Goal: Transaction & Acquisition: Purchase product/service

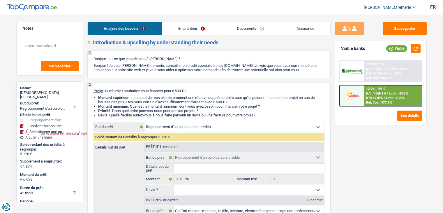
select select "refinancing"
select select "household"
select select "42"
select select "refinancing"
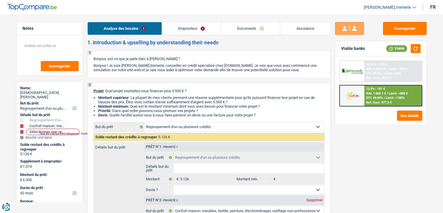
select select "refinancing"
select select "household"
select select "not_answered"
select select "42"
select select "worker"
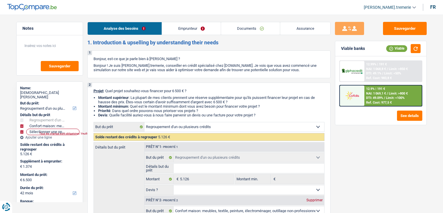
select select "netSalary"
select select "rents"
select select "personalLoan"
select select "familyEvent"
select select "36"
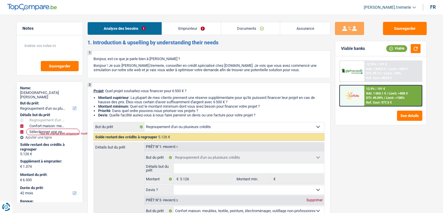
select select "cardOrCredit"
select select "refinancing"
select select "household"
select select "not_answered"
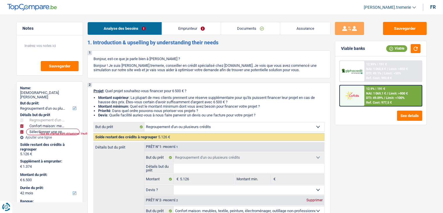
select select "42"
click at [380, 101] on div "Ref. Cost: 977,5 €" at bounding box center [379, 103] width 26 height 4
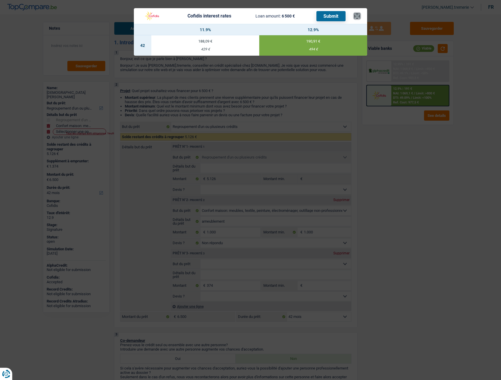
click at [359, 15] on button "×" at bounding box center [357, 16] width 6 height 6
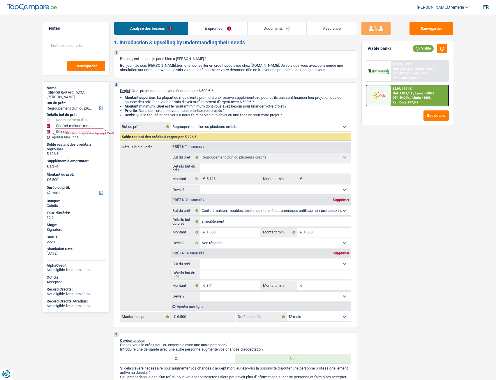
click at [291, 26] on link "Documents" at bounding box center [277, 28] width 59 height 13
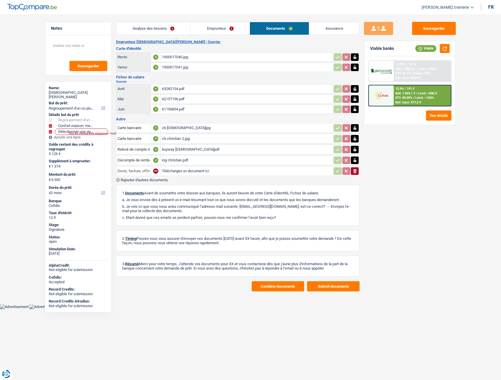
click at [138, 173] on input "Devis, facture, offre, bon de commande" at bounding box center [133, 170] width 32 height 9
click at [147, 185] on li "Extraits de compte de toutes les transactions 3 derniers mois" at bounding box center [172, 182] width 106 height 7
type input "Extraits de compte de toutes les transactions 3 derniers mois"
click at [187, 173] on input "Téléchargez un document ici" at bounding box center [247, 171] width 170 height 9
type input "C:\fakepath\PXL_20250812_121226584.jpeg"
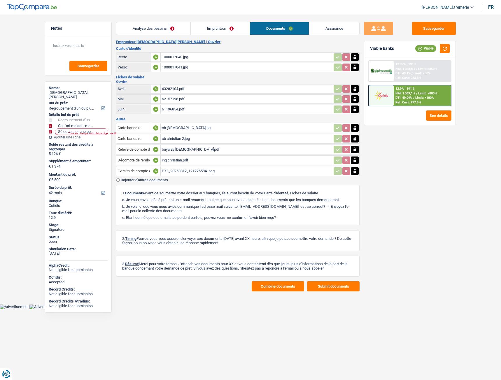
click at [128, 180] on span "Rajouter d'autres documents" at bounding box center [144, 180] width 47 height 4
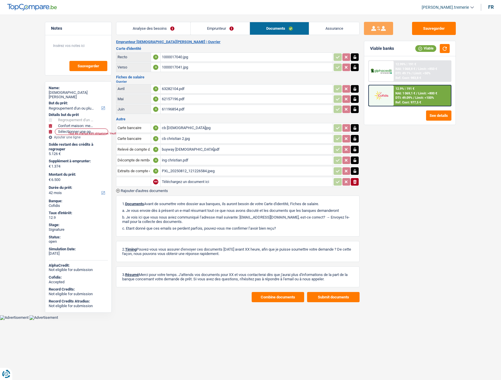
click at [129, 181] on input "text" at bounding box center [133, 181] width 32 height 9
click at [138, 192] on li "Extrait de compte de vos revenus Juin" at bounding box center [153, 193] width 68 height 7
type input "Extrait de compte de vos revenus Juin"
click at [192, 181] on input "Téléchargez un document ici" at bounding box center [247, 181] width 170 height 9
type input "C:\fakepath\PXL_20250812_121232132.jpeg"
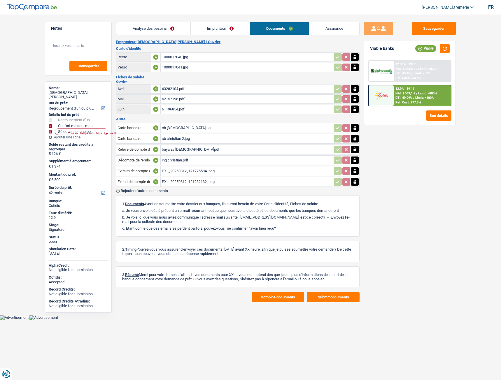
click at [134, 190] on span "Rajouter d'autres documents" at bounding box center [144, 191] width 47 height 4
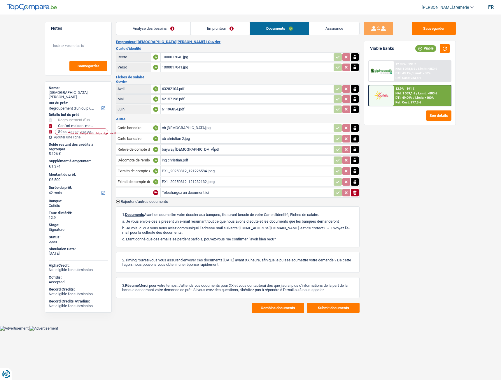
click at [134, 190] on input "text" at bounding box center [133, 192] width 32 height 9
click at [152, 202] on li "Extrait de compte de vos revenus Juin" at bounding box center [153, 204] width 68 height 7
type input "Extrait de compte de vos revenus Juin"
click at [190, 192] on input "Téléchargez un document ici" at bounding box center [247, 192] width 170 height 9
type input "C:\fakepath\PXL_20250812_121239306.jpeg"
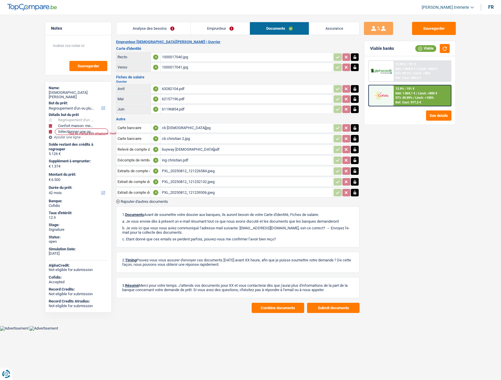
click at [284, 212] on button "Combine documents" at bounding box center [278, 308] width 52 height 10
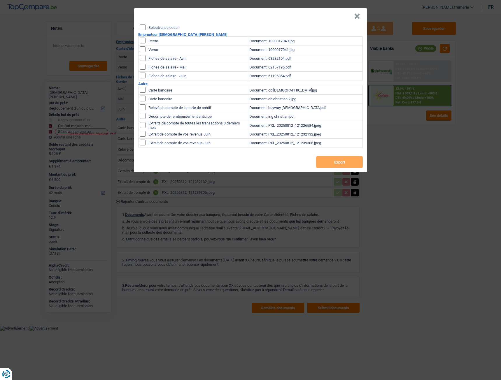
click at [141, 26] on input "Select/unselect all" at bounding box center [143, 27] width 6 height 6
checkbox input "true"
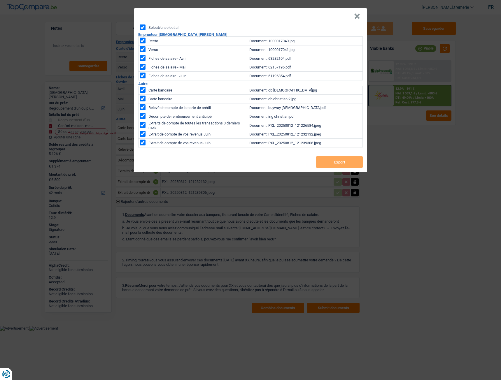
checkbox input "true"
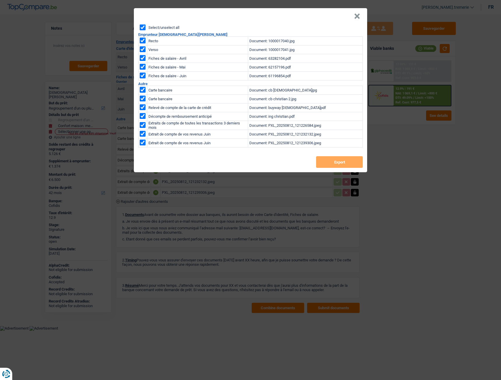
checkbox input "true"
click at [341, 162] on button "Export" at bounding box center [339, 162] width 47 height 12
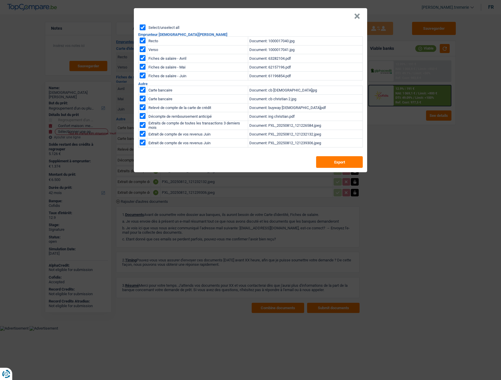
click at [358, 17] on button "×" at bounding box center [357, 16] width 6 height 6
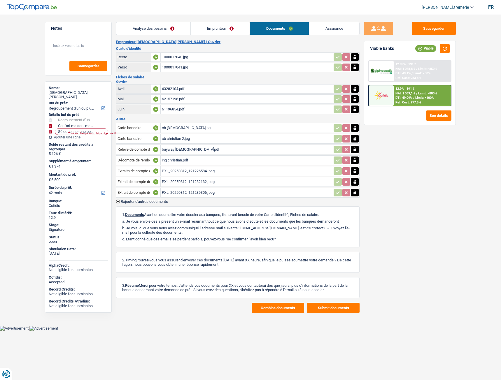
click at [212, 26] on link "Emprunteur" at bounding box center [220, 28] width 59 height 13
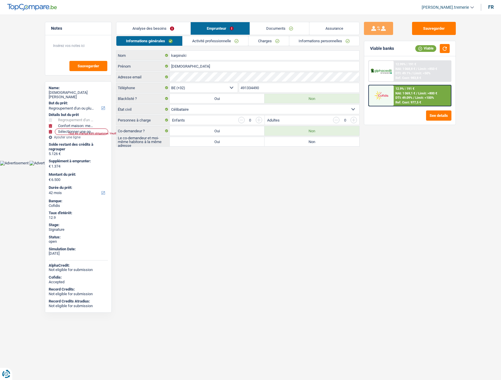
click at [324, 42] on link "Informations personnelles" at bounding box center [324, 41] width 70 height 10
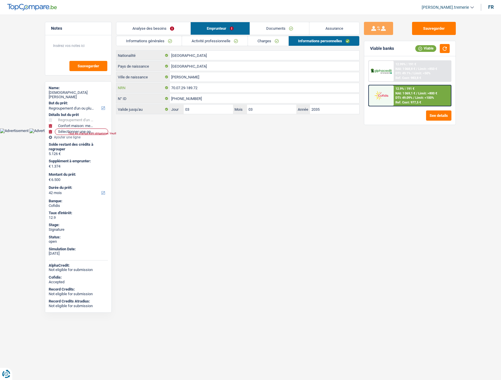
drag, startPoint x: 210, startPoint y: 89, endPoint x: 156, endPoint y: 90, distance: 54.8
click at [156, 90] on div "70.07.29-189.72 NRN" at bounding box center [237, 87] width 243 height 9
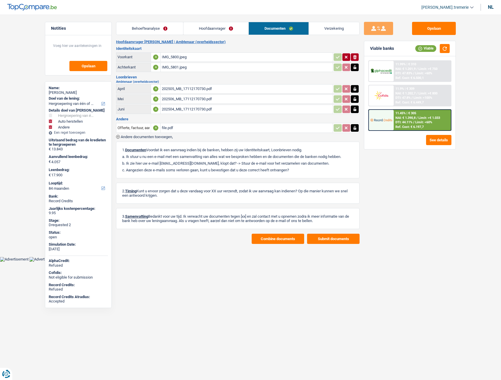
select select "refinancing"
select select "carRepair"
select select "other"
select select "84"
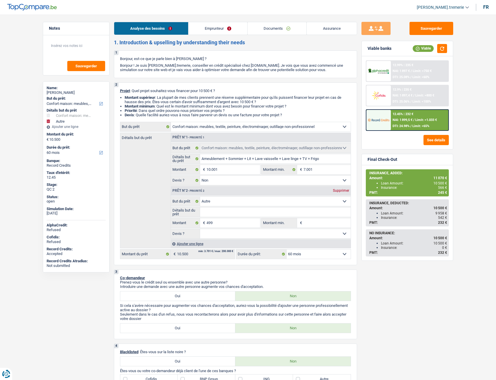
select select "household"
select select "other"
select select "60"
select select "household"
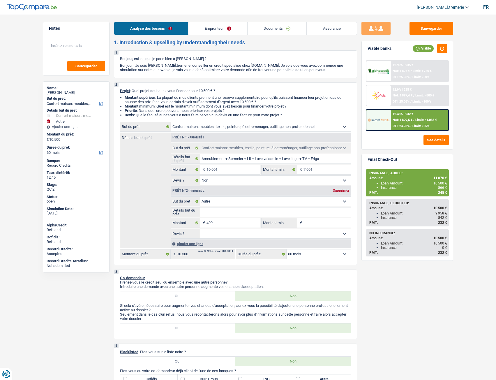
select select "household"
select select "false"
select select "other"
select select "60"
select select "worker"
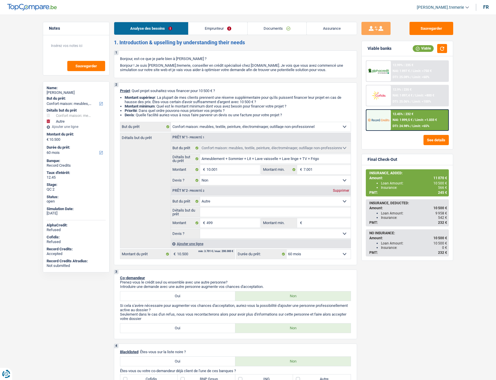
select select "netSalary"
select select "rents"
select select "household"
select select "false"
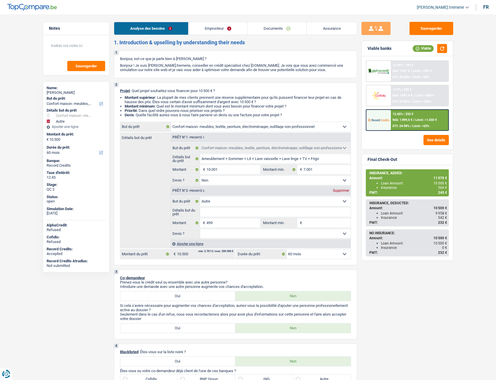
select select "other"
select select "60"
click at [435, 137] on button "See details" at bounding box center [436, 140] width 25 height 10
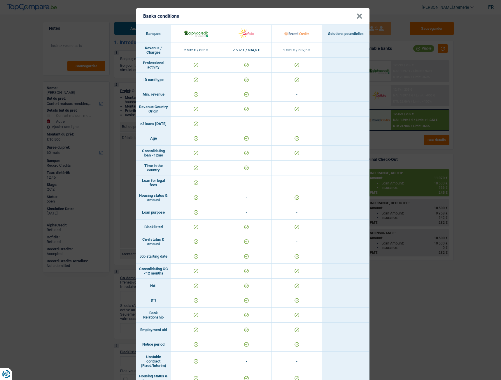
click at [356, 15] on button "×" at bounding box center [359, 16] width 6 height 6
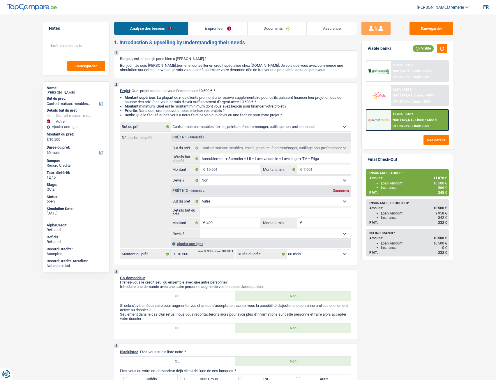
click at [224, 28] on link "Emprunteur" at bounding box center [218, 28] width 59 height 13
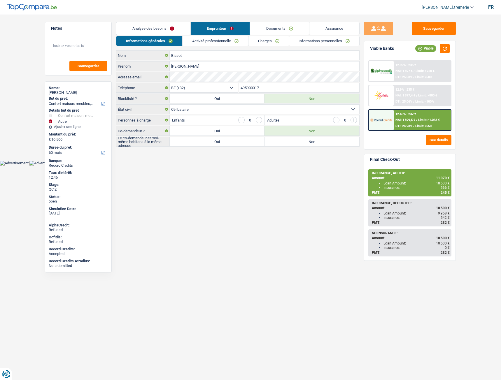
click at [229, 45] on link "Activité professionnelle" at bounding box center [215, 41] width 66 height 10
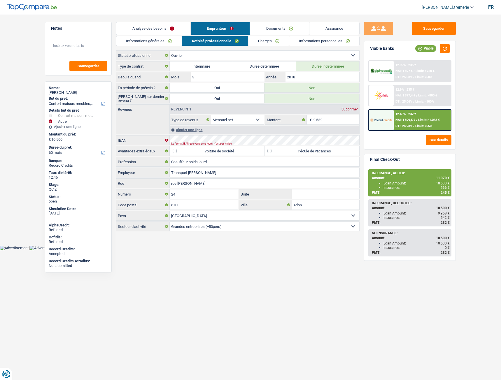
click at [272, 42] on link "Charges" at bounding box center [268, 41] width 41 height 10
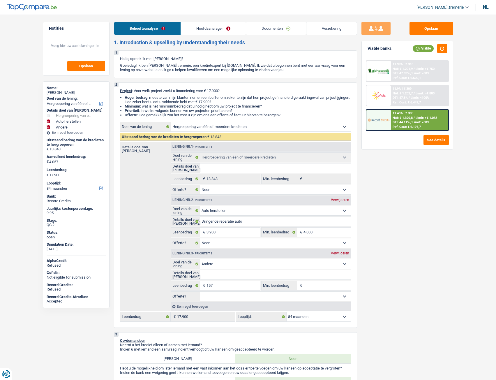
select select "refinancing"
select select "carRepair"
select select "other"
select select "84"
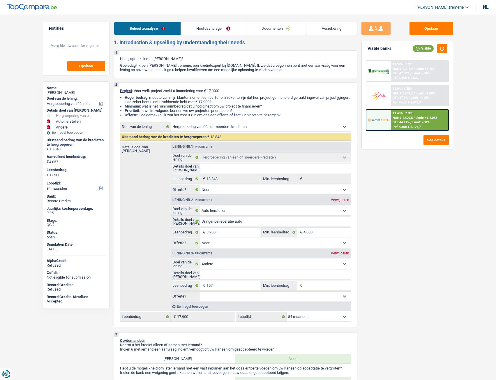
select select "refinancing"
select select "false"
select select "carRepair"
select select "false"
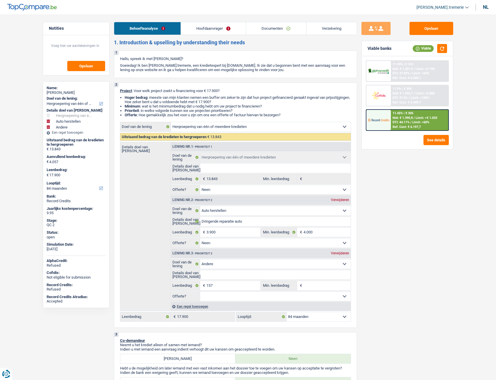
select select "other"
select select "84"
select select "publicEmployee"
select select "netSalary"
select select "mealVouchers"
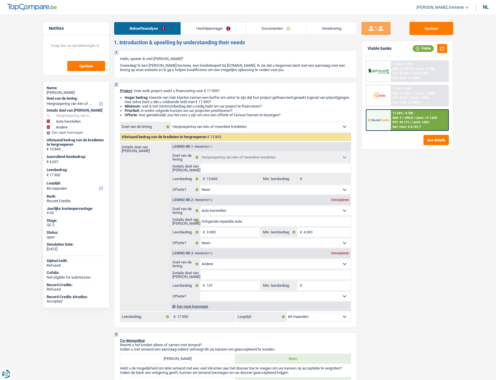
select select "rents"
select select "personalLoan"
select select "homeFurnishingOrRelocation"
select select "84"
select select "refinancing"
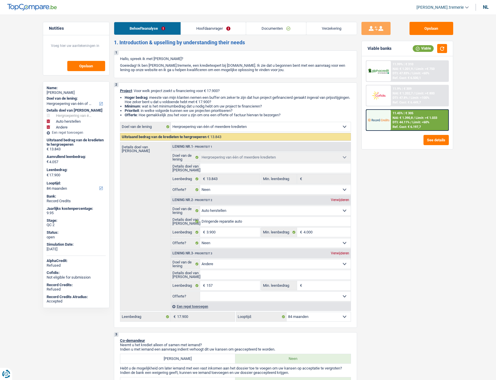
select select "refinancing"
select select "false"
select select "carRepair"
select select "false"
select select "other"
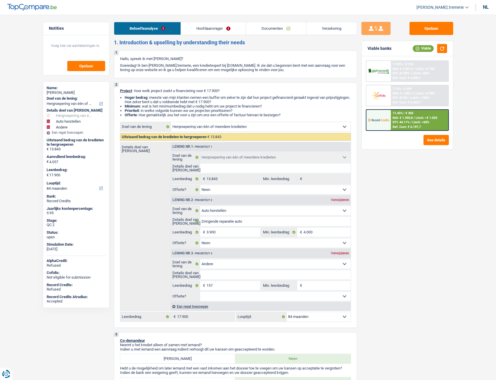
select select "84"
select select "rents"
select select "BE"
select select "personalLoan"
select select "homeFurnishingOrRelocation"
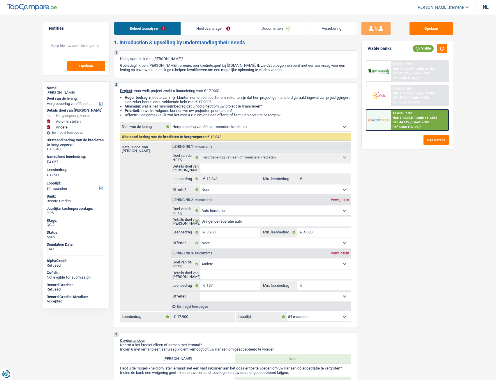
select select "84"
click at [205, 28] on link "Hoofdaanvrager" at bounding box center [213, 28] width 65 height 13
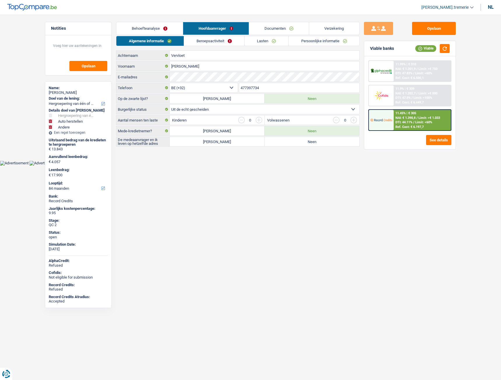
click at [265, 40] on link "Lasten" at bounding box center [267, 41] width 44 height 10
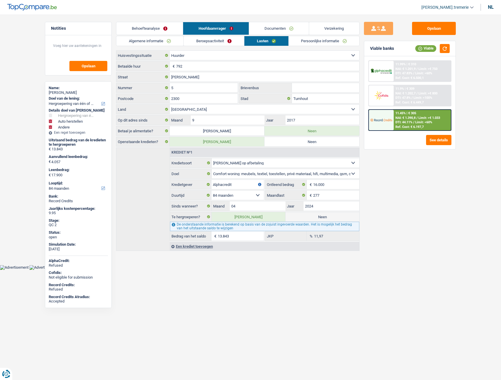
click at [189, 246] on div "Een krediet toevoegen" at bounding box center [264, 246] width 189 height 9
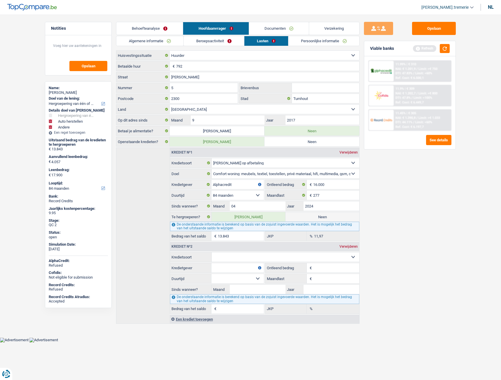
click at [224, 256] on select "Kaart of kredietlijn Hypothecaire lening Verkoop op afbetaling Lening op afbeta…" at bounding box center [286, 256] width 148 height 9
select select "cardOrCredit"
type input "0"
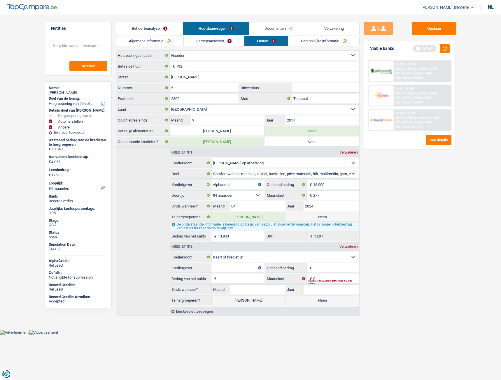
click at [223, 266] on input "Kredietgever" at bounding box center [237, 267] width 52 height 9
type input "RONDO"
click at [321, 270] on input "Leenbedrag" at bounding box center [336, 267] width 46 height 9
type input "2.500"
click at [234, 275] on input "Bedrag van het saldo" at bounding box center [241, 278] width 46 height 9
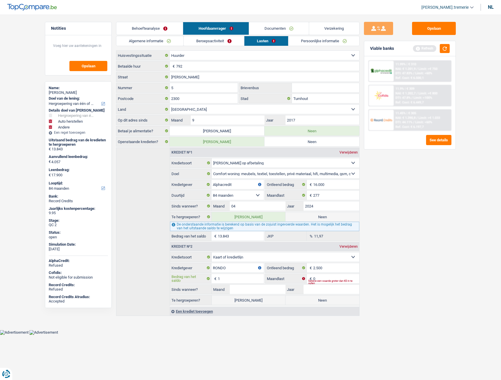
type input "1"
click at [326, 276] on input "0" at bounding box center [336, 278] width 46 height 9
type input "1"
click at [258, 286] on input "Maand" at bounding box center [258, 289] width 56 height 9
type input "09"
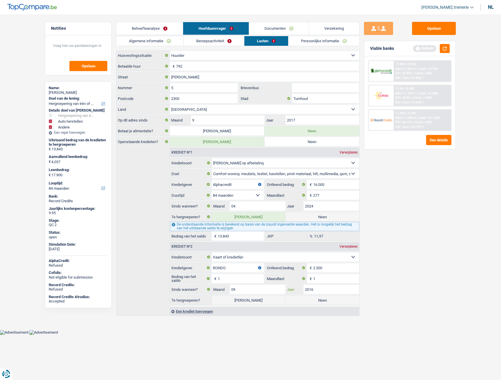
type input "2016"
click at [331, 299] on label "Neen" at bounding box center [322, 300] width 74 height 9
click at [331, 299] on input "Neen" at bounding box center [322, 300] width 74 height 9
radio input "true"
click at [248, 300] on label "Ja" at bounding box center [249, 300] width 74 height 9
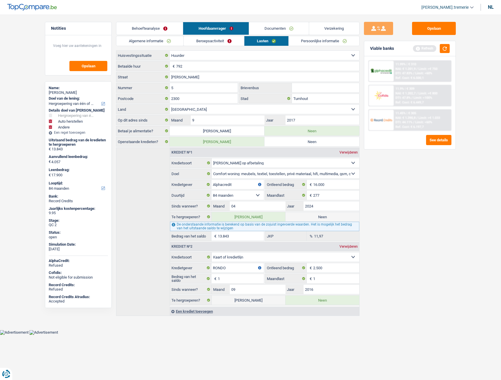
click at [248, 300] on input "Ja" at bounding box center [249, 300] width 74 height 9
radio input "true"
type input "17.901"
radio input "false"
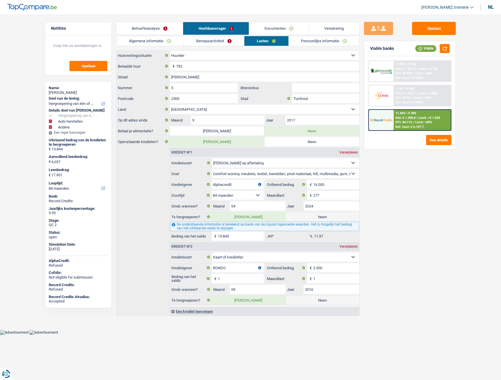
click at [166, 29] on link "Behoefteanalyse" at bounding box center [149, 28] width 66 height 13
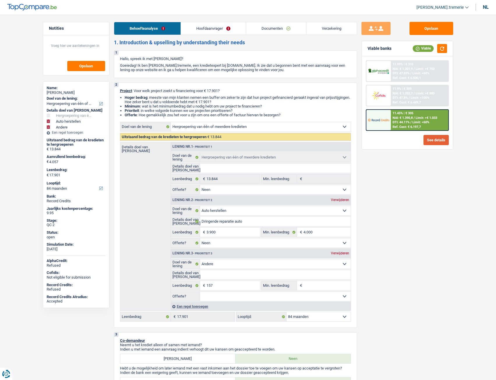
click at [438, 140] on button "See details" at bounding box center [436, 140] width 25 height 10
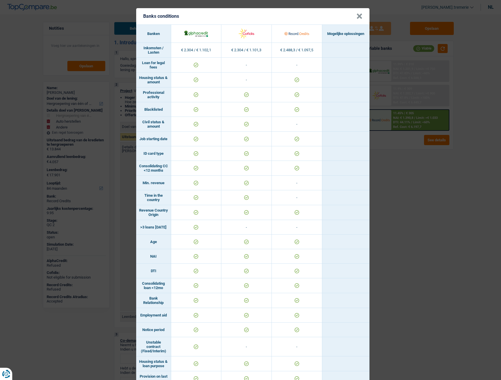
click at [356, 17] on button "×" at bounding box center [359, 16] width 6 height 6
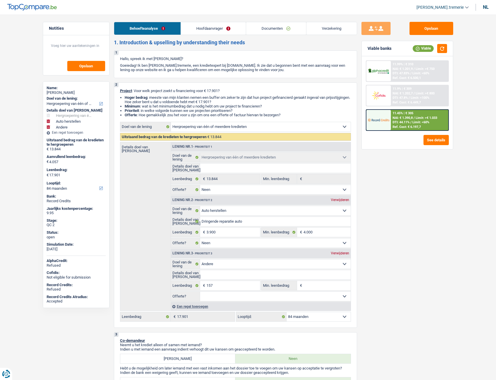
click at [225, 29] on link "Hoofdaanvrager" at bounding box center [213, 28] width 65 height 13
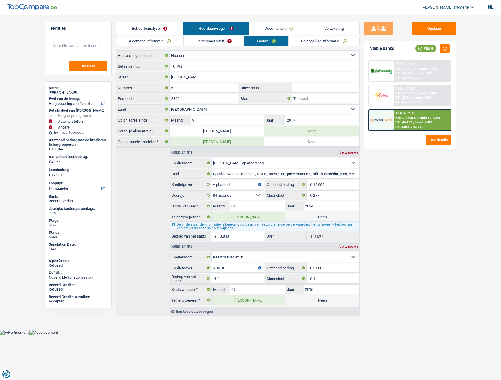
click at [209, 43] on link "Beroepsactiviteit" at bounding box center [214, 41] width 60 height 10
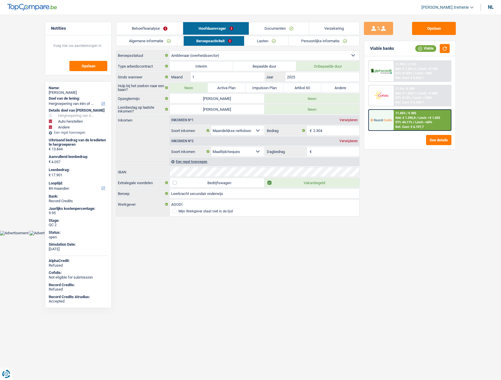
click at [246, 67] on label "Bepaalde duur" at bounding box center [264, 65] width 63 height 9
click at [246, 67] on input "Bepaalde duur" at bounding box center [264, 65] width 63 height 9
radio input "true"
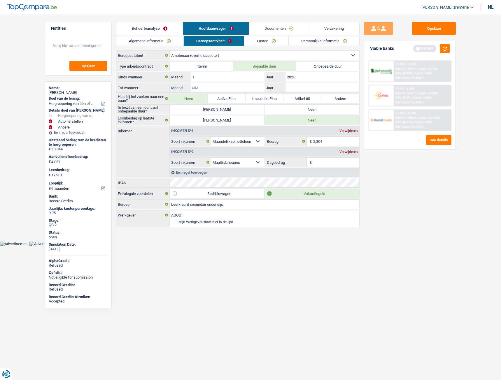
click at [235, 85] on input "Maand" at bounding box center [228, 87] width 74 height 9
type input "06"
click at [440, 50] on button "button" at bounding box center [445, 48] width 10 height 9
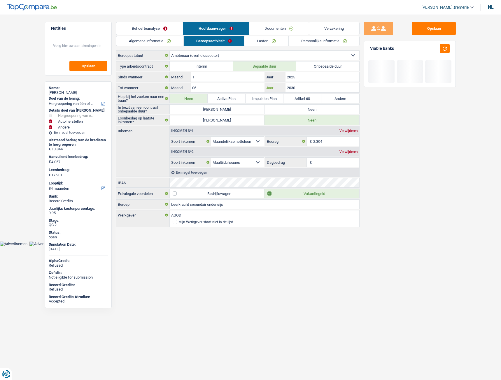
click at [305, 92] on input "2030" at bounding box center [322, 87] width 74 height 9
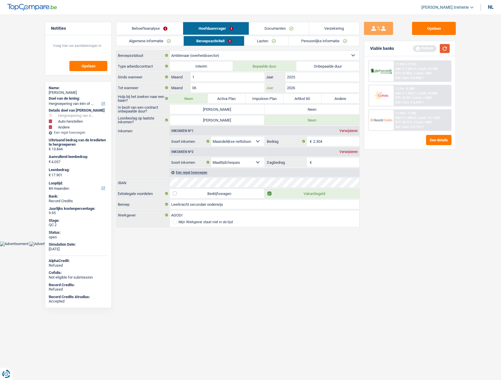
type input "2026"
click at [446, 47] on button "button" at bounding box center [445, 48] width 10 height 9
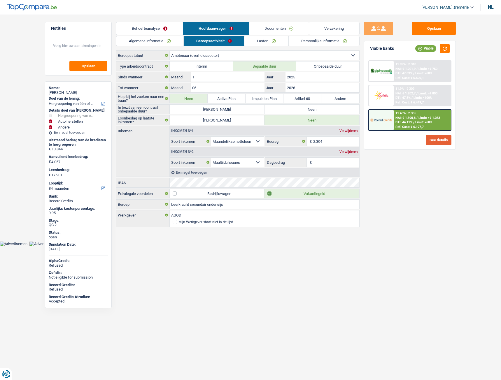
click at [437, 136] on button "See details" at bounding box center [438, 140] width 25 height 10
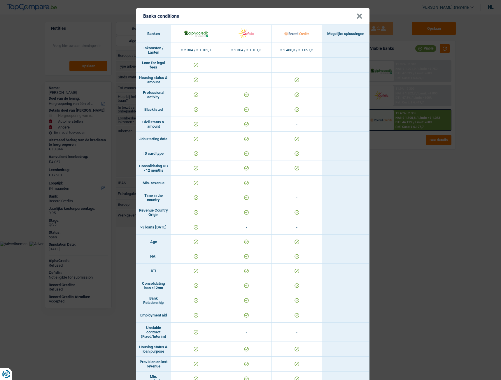
click at [358, 14] on button "×" at bounding box center [359, 16] width 6 height 6
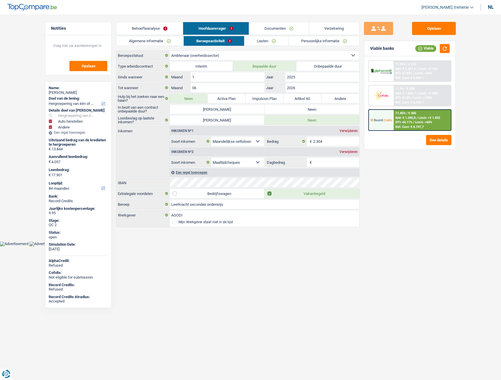
click at [393, 99] on div at bounding box center [381, 95] width 24 height 20
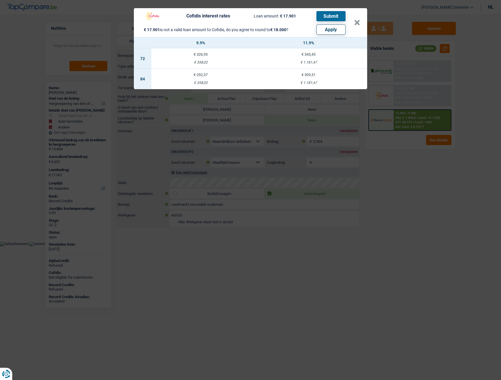
click at [327, 27] on button "Apply" at bounding box center [330, 29] width 29 height 10
type input "4.156"
type input "18.000"
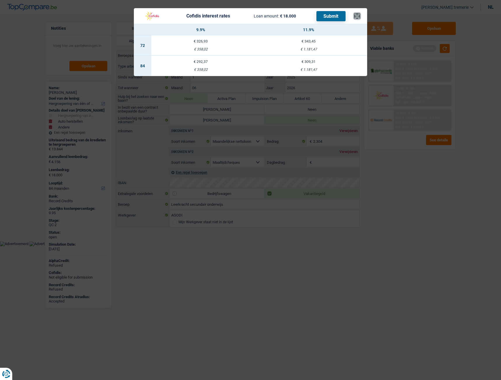
click at [357, 17] on button "×" at bounding box center [357, 16] width 6 height 6
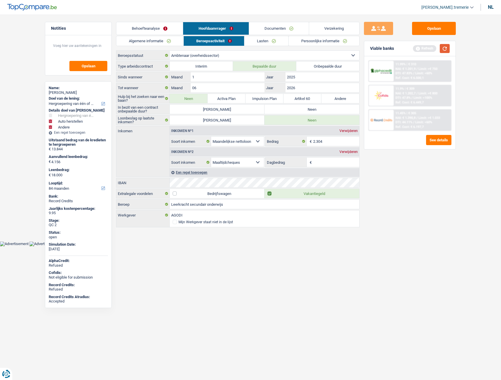
click at [444, 45] on button "button" at bounding box center [445, 48] width 10 height 9
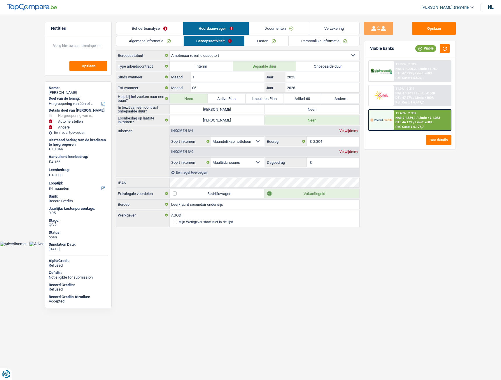
click at [402, 97] on span "DTI: 47.87%" at bounding box center [403, 98] width 17 height 4
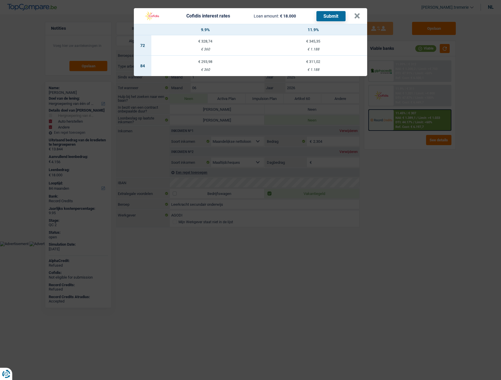
click at [316, 63] on div "€ 311,02" at bounding box center [313, 62] width 108 height 4
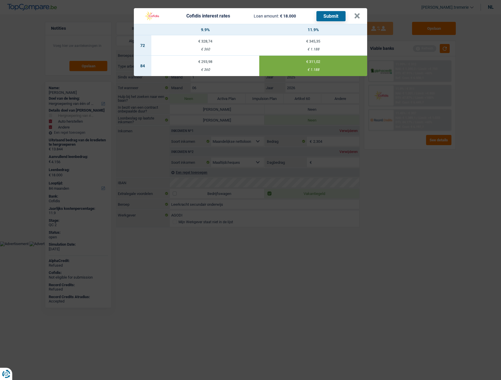
click at [222, 66] on td "€ 293,98 € 360" at bounding box center [205, 66] width 108 height 20
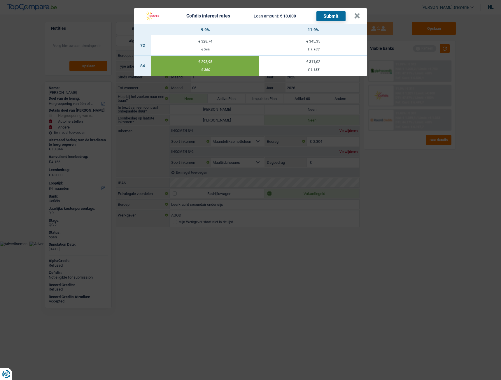
click at [293, 71] on div "€ 1.188" at bounding box center [313, 70] width 108 height 4
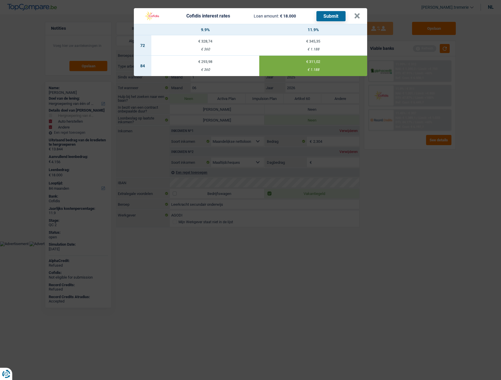
click at [332, 17] on button "Submit" at bounding box center [330, 16] width 29 height 10
click at [356, 18] on button "×" at bounding box center [357, 16] width 6 height 6
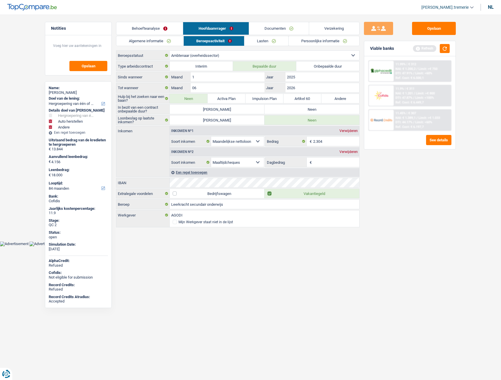
click at [281, 29] on link "Documenten" at bounding box center [279, 28] width 60 height 13
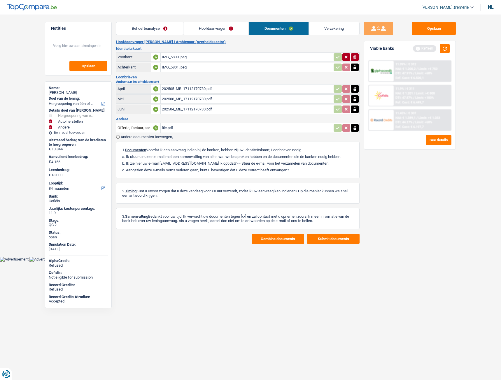
click at [333, 238] on button "Submit documents" at bounding box center [333, 239] width 52 height 10
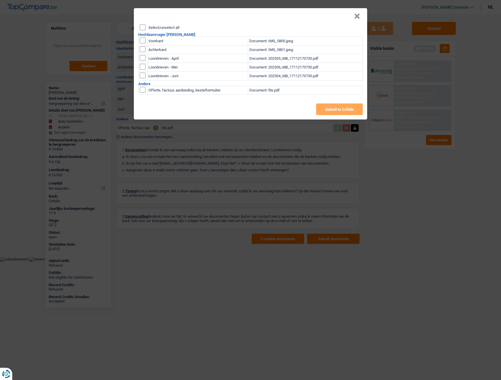
click at [140, 29] on input "Select/unselect all" at bounding box center [143, 27] width 6 height 6
checkbox input "true"
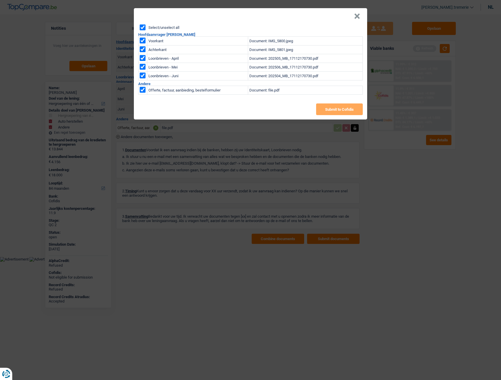
checkbox input "true"
click at [335, 109] on button "Submit to Cofidis" at bounding box center [339, 109] width 47 height 12
click at [355, 15] on button "×" at bounding box center [357, 16] width 6 height 6
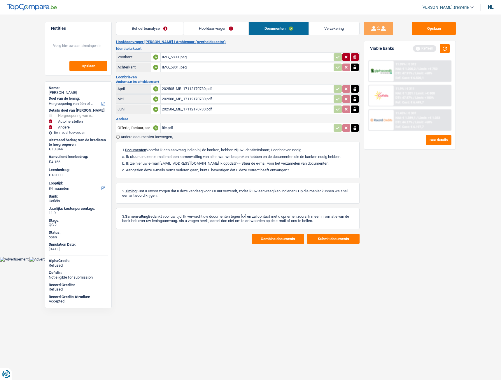
click at [166, 129] on div "file.pdf" at bounding box center [247, 128] width 170 height 9
click at [136, 126] on input "Offerte, factuur, aanbieding, bestelformulier" at bounding box center [133, 127] width 32 height 9
click at [138, 147] on li "Vervroegde terugbetalingsbrief van een lening" at bounding box center [159, 146] width 81 height 7
type input "Vervroegde terugbetalingsbrief van een lening"
click at [130, 131] on input "Vervroegde terugbetalingsbrief van een lening" at bounding box center [133, 127] width 32 height 9
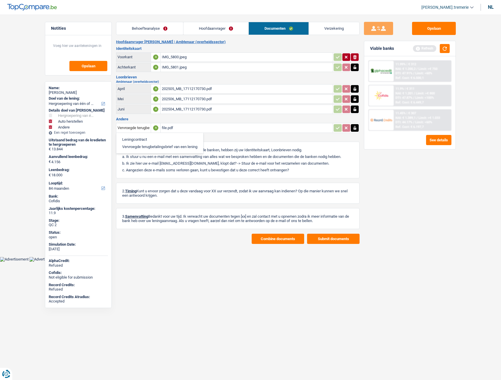
click at [440, 196] on div "Opslaan Viable banks Refresh 11.99% | € 312 NAI: € 1.200,2 / Limit: >€ 750 DTI:…" at bounding box center [409, 195] width 101 height 347
click at [446, 50] on button "button" at bounding box center [445, 48] width 10 height 9
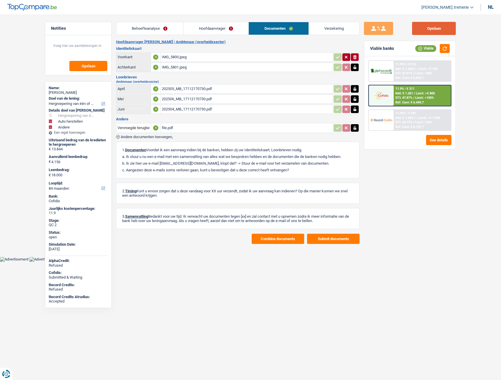
click at [421, 27] on button "Opslaan" at bounding box center [434, 28] width 44 height 13
click at [405, 71] on div "11.99% | € 312 NAI: € 1.200,2 / Limit: >€ 750 DTI: 47.91% / Limit: <60% Ref. Co…" at bounding box center [421, 71] width 57 height 20
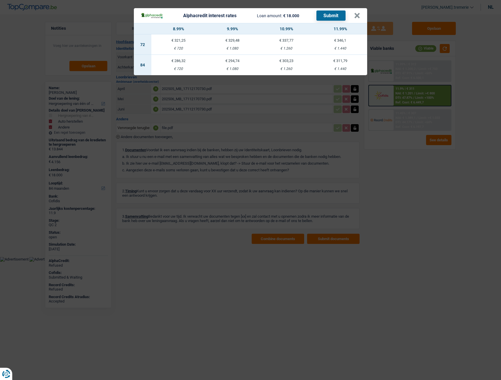
click at [287, 66] on td "€ 303,23 € 1.260" at bounding box center [286, 65] width 54 height 20
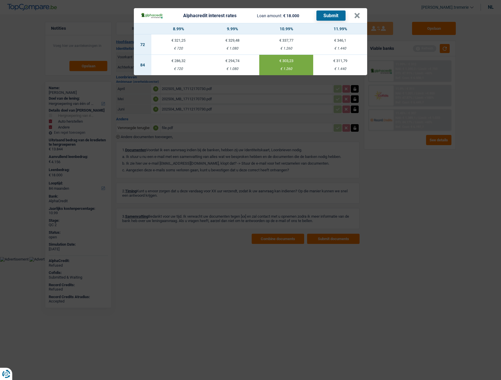
click at [331, 14] on button "Submit" at bounding box center [330, 15] width 29 height 10
click at [354, 16] on button "×" at bounding box center [357, 16] width 6 height 6
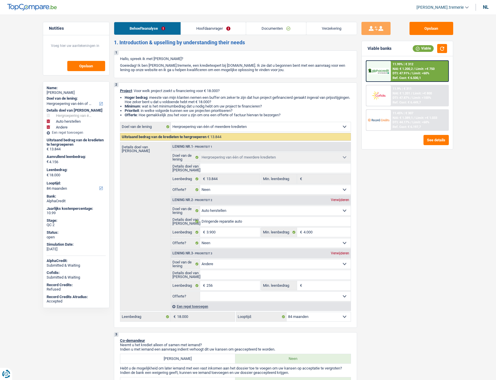
select select "refinancing"
select select "carRepair"
select select "other"
select select "84"
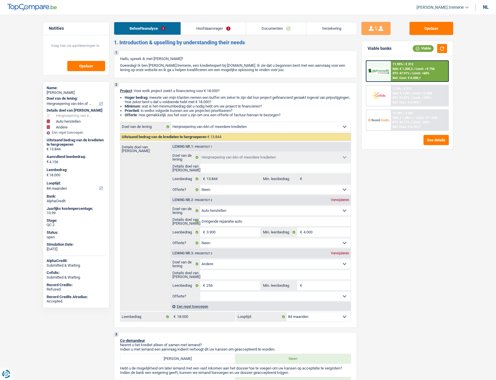
select select "refinancing"
select select "false"
select select "carRepair"
select select "false"
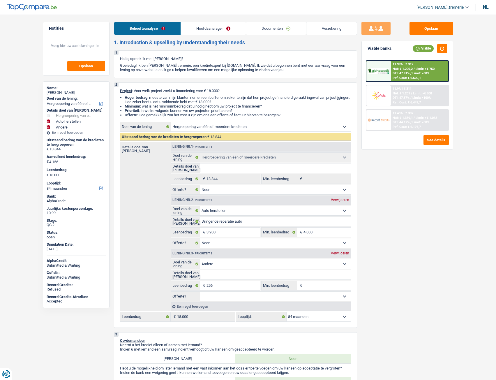
select select "other"
select select "84"
select select "publicEmployee"
select select "netSalary"
select select "mealVouchers"
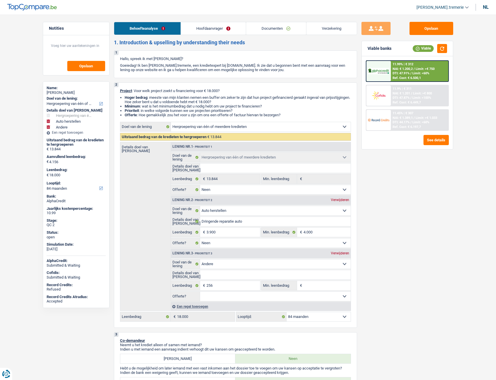
select select "rents"
select select "personalLoan"
select select "homeFurnishingOrRelocation"
select select "84"
select select "cardOrCredit"
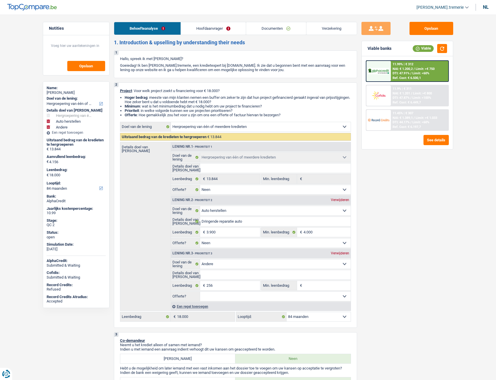
select select "refinancing"
select select "false"
select select "carRepair"
select select "false"
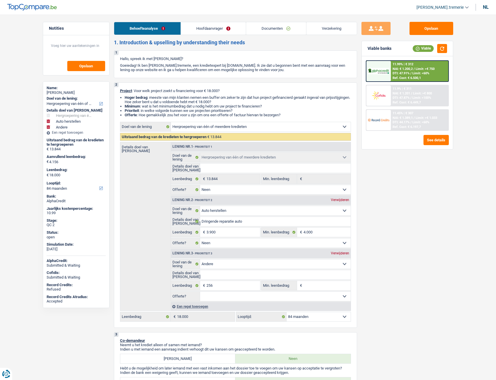
select select "other"
select select "84"
click at [201, 27] on link "Hoofdaanvrager" at bounding box center [213, 28] width 65 height 13
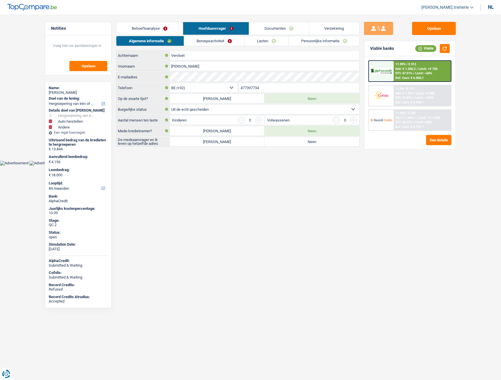
click at [280, 39] on link "Lasten" at bounding box center [267, 41] width 44 height 10
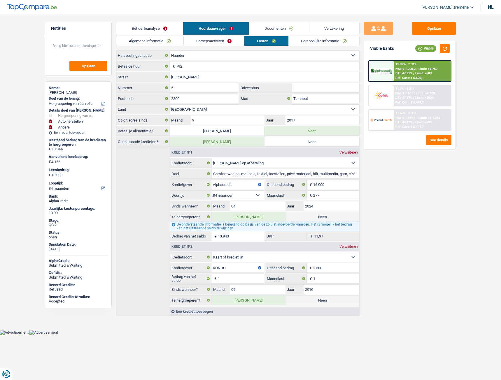
click at [425, 118] on span "Limit: >€ 1.033" at bounding box center [429, 118] width 22 height 4
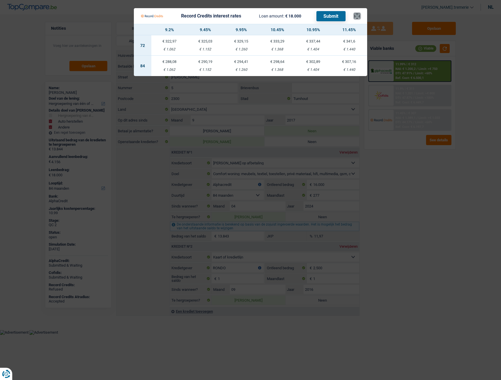
click at [358, 15] on button "×" at bounding box center [357, 16] width 6 height 6
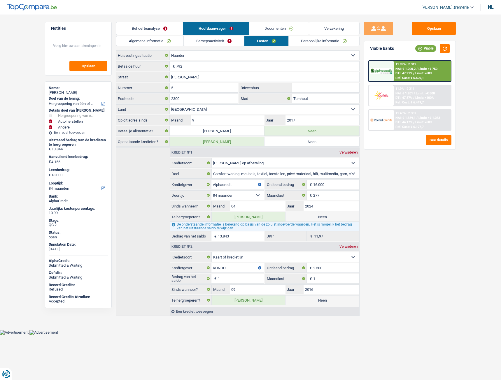
click at [386, 127] on div at bounding box center [381, 120] width 24 height 20
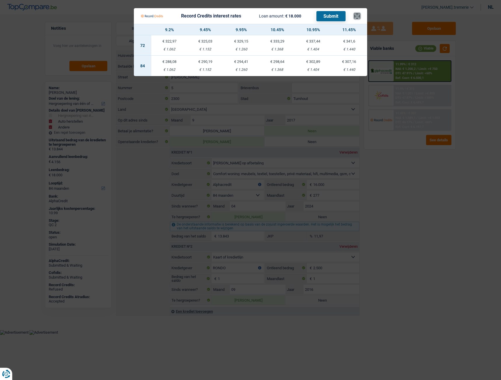
click at [356, 13] on button "×" at bounding box center [357, 16] width 6 height 6
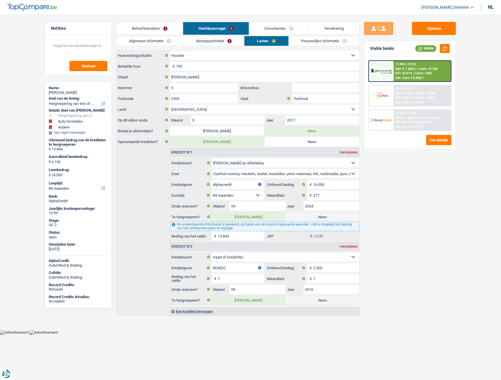
click at [203, 39] on link "Beroepsactiviteit" at bounding box center [214, 41] width 60 height 10
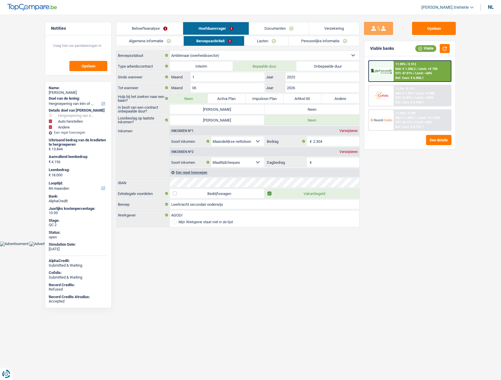
click at [303, 109] on label "Neen" at bounding box center [311, 109] width 95 height 9
click at [303, 109] on input "Neen" at bounding box center [311, 109] width 95 height 9
radio input "true"
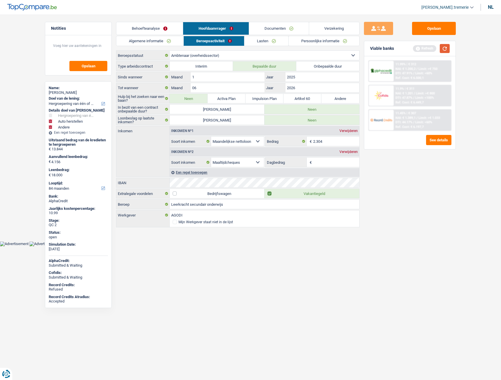
click at [446, 46] on button "button" at bounding box center [445, 48] width 10 height 9
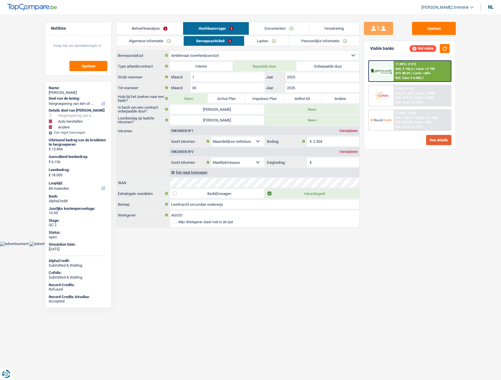
click at [437, 140] on button "See details" at bounding box center [438, 140] width 25 height 10
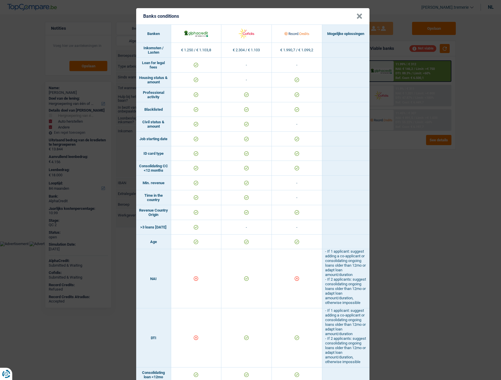
click at [357, 16] on button "×" at bounding box center [359, 16] width 6 height 6
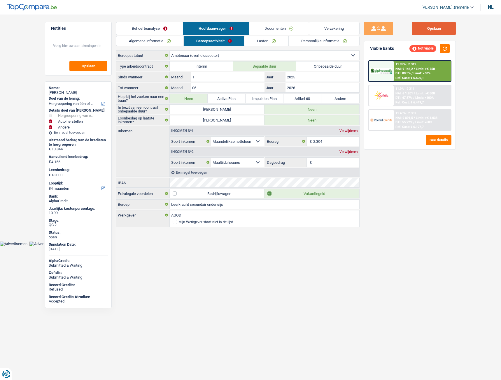
click at [424, 29] on button "Opslaan" at bounding box center [434, 28] width 44 height 13
click at [441, 139] on button "See details" at bounding box center [438, 140] width 25 height 10
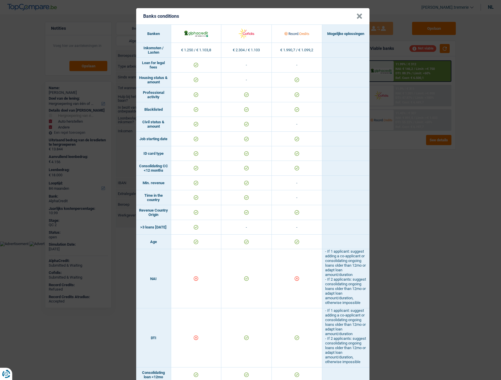
click at [358, 16] on button "×" at bounding box center [359, 16] width 6 height 6
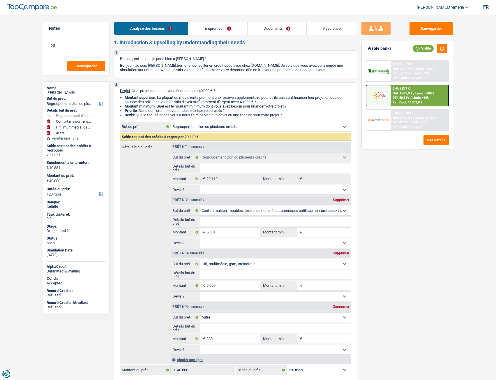
select select "refinancing"
select select "household"
select select "tech"
select select "other"
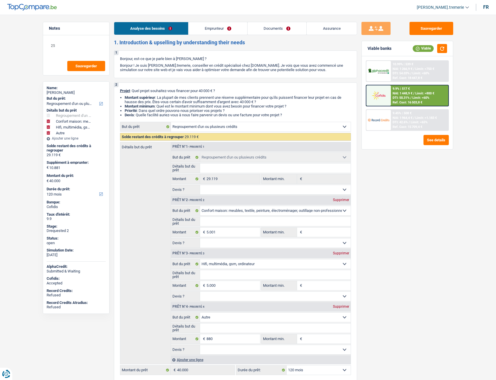
select select "120"
click at [295, 26] on link "Documents" at bounding box center [277, 28] width 59 height 13
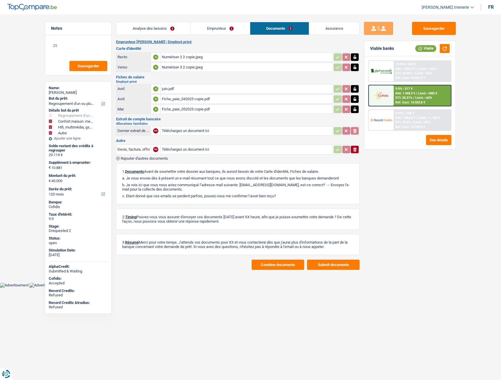
click at [199, 150] on input "Téléchargez un document ici" at bounding box center [247, 149] width 170 height 9
type input "C:\fakepath\décompte cofidis bens.pdf"
click at [129, 150] on input "Devis, facture, offre, bon de commande" at bounding box center [133, 149] width 32 height 9
click at [139, 159] on li "Décompte de remboursement anticipé" at bounding box center [158, 160] width 78 height 7
type input "Décompte de remboursement anticipé"
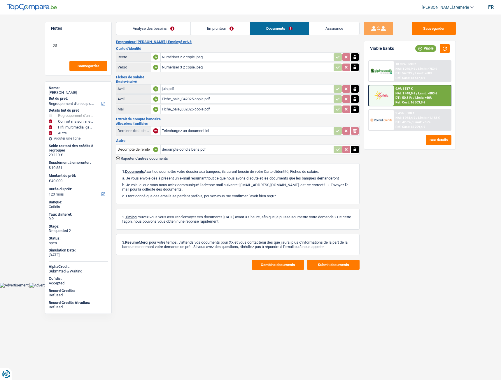
click at [132, 157] on span "Rajouter d'autres documents" at bounding box center [144, 159] width 47 height 4
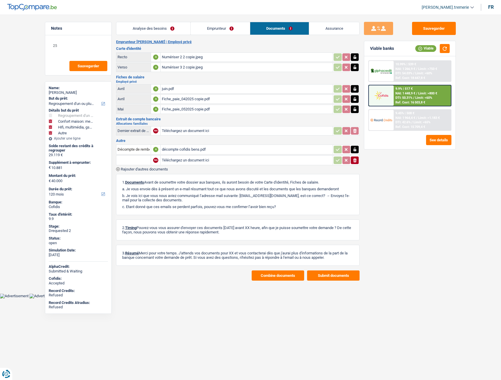
click at [132, 157] on input "text" at bounding box center [133, 160] width 32 height 9
click at [136, 171] on li "Carte bancaire" at bounding box center [149, 171] width 60 height 7
type input "Carte bancaire"
click at [189, 161] on input "Téléchargez un document ici" at bounding box center [247, 160] width 170 height 9
type input "C:\fakepath\Capture d’écran 2025-08-11 à 10.05.38.png"
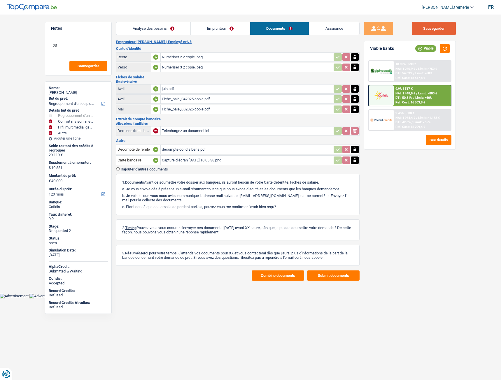
click at [441, 30] on button "Sauvegarder" at bounding box center [434, 28] width 44 height 13
click at [221, 32] on link "Emprunteur" at bounding box center [220, 28] width 59 height 13
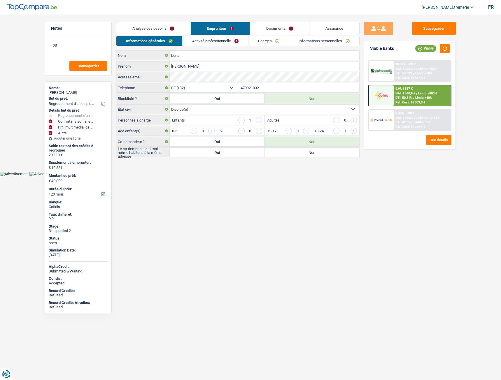
click at [270, 39] on link "Charges" at bounding box center [268, 41] width 41 height 10
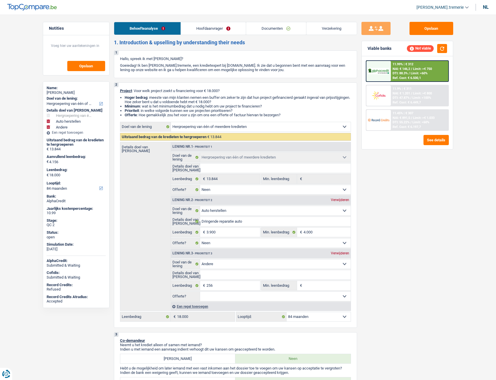
select select "refinancing"
select select "carRepair"
select select "other"
select select "84"
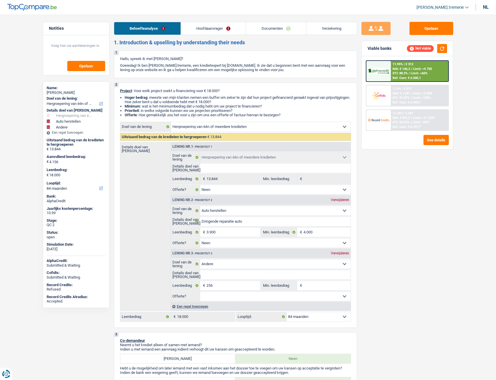
select select "refinancing"
select select "false"
select select "carRepair"
select select "false"
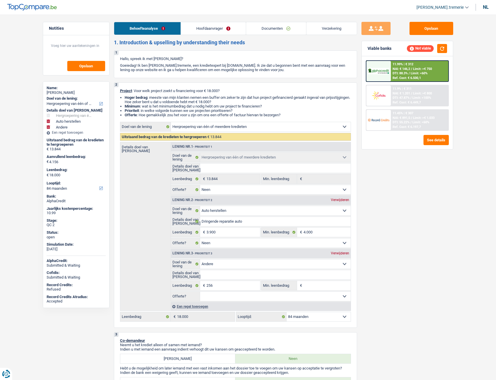
select select "other"
select select "84"
select select "publicEmployee"
select select "netSalary"
select select "mealVouchers"
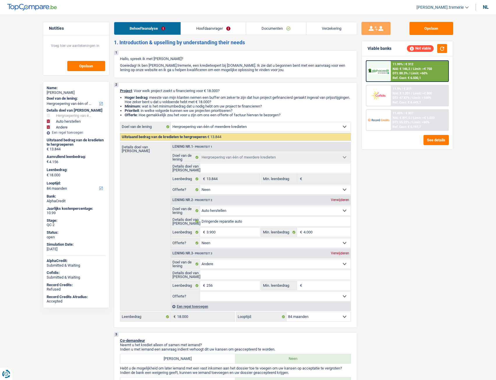
select select "rents"
select select "personalLoan"
select select "homeFurnishingOrRelocation"
select select "84"
select select "cardOrCredit"
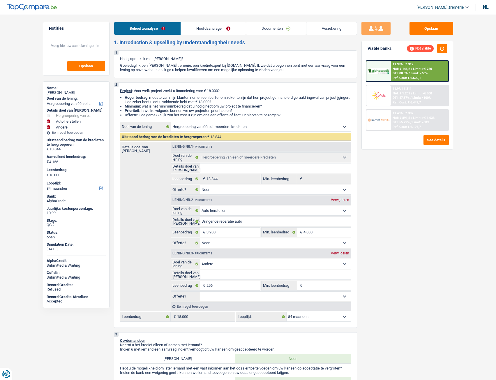
select select "refinancing"
select select "false"
select select "carRepair"
select select "false"
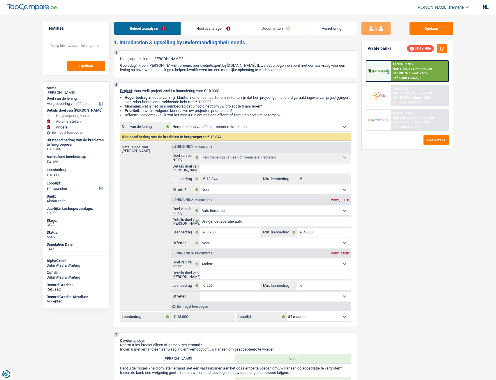
select select "other"
select select "84"
select select "refinancing"
select select "carRepair"
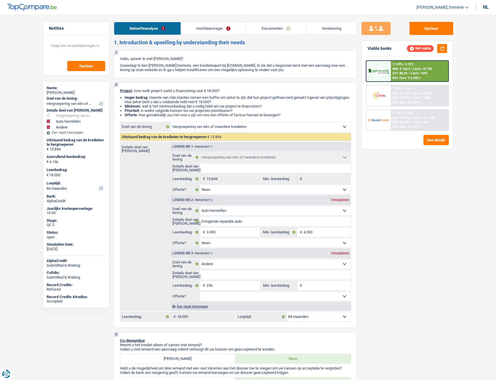
select select "other"
select select "84"
click at [283, 30] on link "Documenten" at bounding box center [276, 28] width 60 height 13
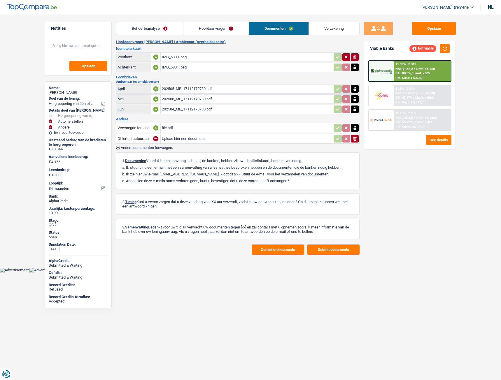
click at [189, 127] on div "file.pdf" at bounding box center [247, 128] width 170 height 9
